Goal: Task Accomplishment & Management: Complete application form

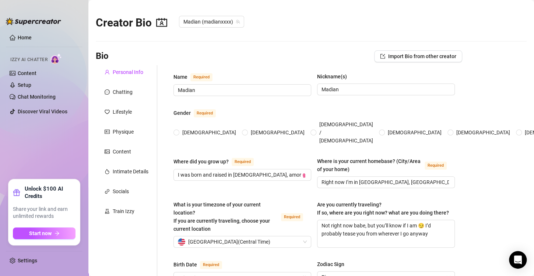
radio input "true"
type input "[DATE]"
click at [27, 35] on link "Home" at bounding box center [25, 38] width 14 height 6
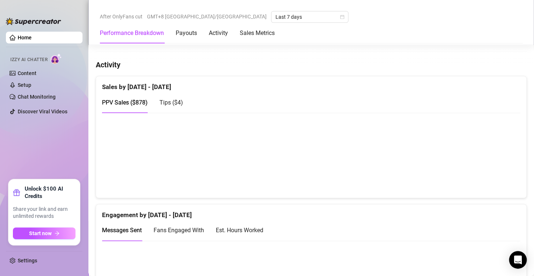
scroll to position [442, 0]
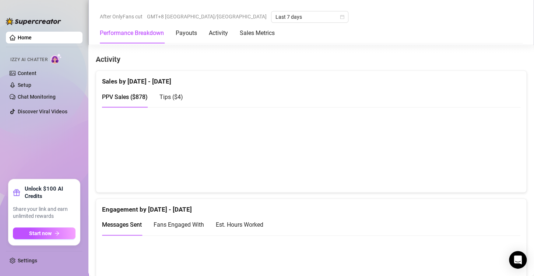
scroll to position [442, 0]
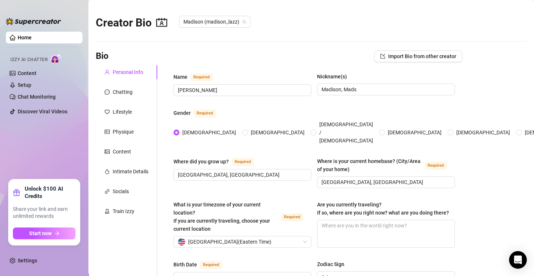
radio input "true"
type input "March 29th, 1988"
